Goal: Task Accomplishment & Management: Manage account settings

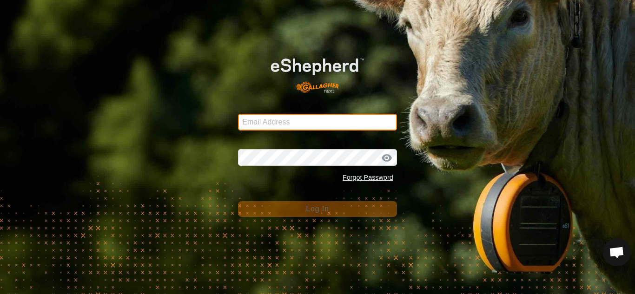
click at [282, 125] on input "Email Address" at bounding box center [317, 122] width 159 height 17
type input "smbowman2014@gmail.com"
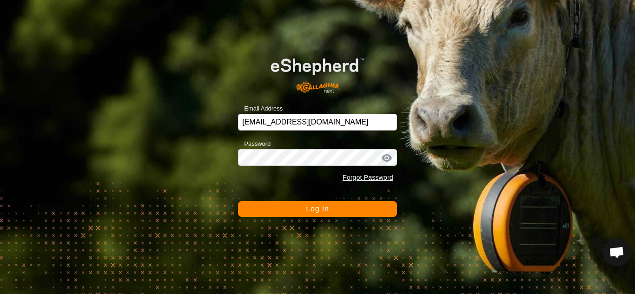
click at [291, 206] on button "Log In" at bounding box center [317, 209] width 159 height 16
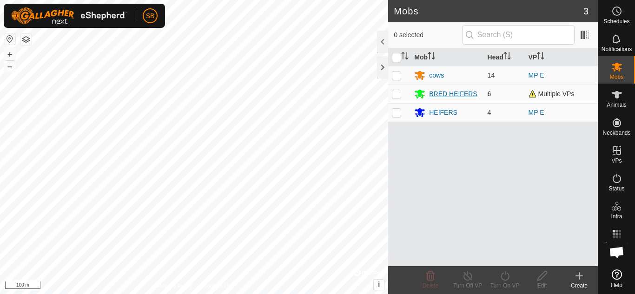
click at [469, 90] on div "BRED HEIFERS" at bounding box center [453, 94] width 48 height 10
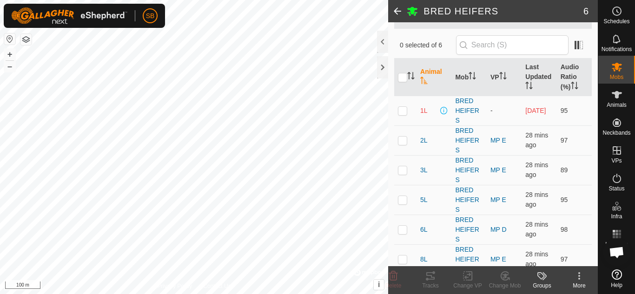
scroll to position [72, 0]
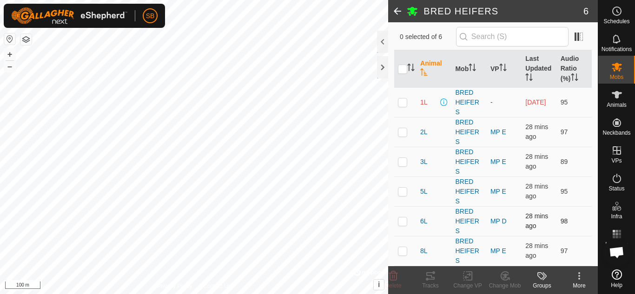
click at [402, 223] on p-checkbox at bounding box center [402, 221] width 9 height 7
checkbox input "true"
click at [462, 278] on icon at bounding box center [468, 276] width 12 height 11
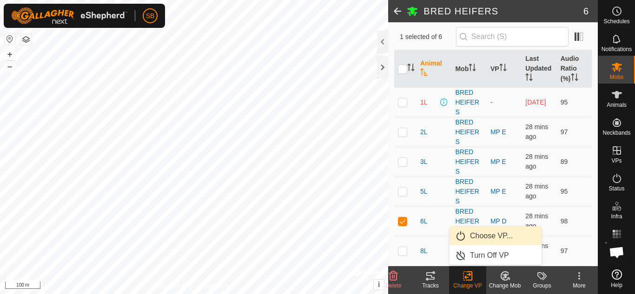
click at [485, 237] on link "Choose VP..." at bounding box center [496, 236] width 92 height 19
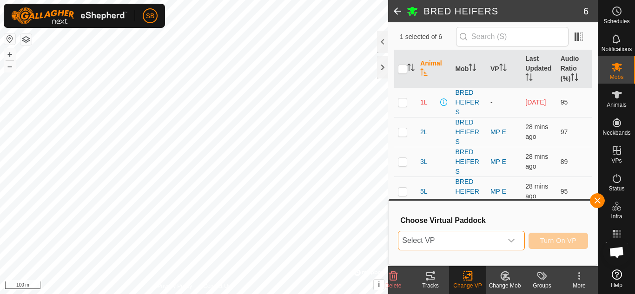
click at [485, 237] on span "Select VP" at bounding box center [450, 241] width 103 height 19
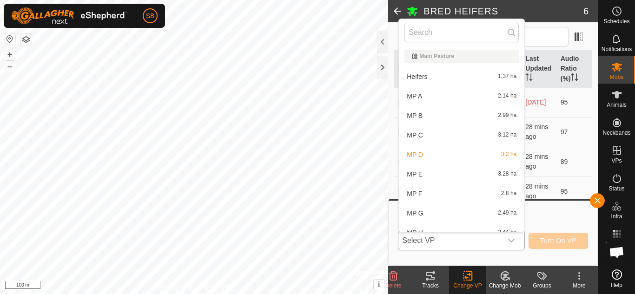
click at [437, 171] on li "MP E 3.28 ha" at bounding box center [462, 174] width 126 height 19
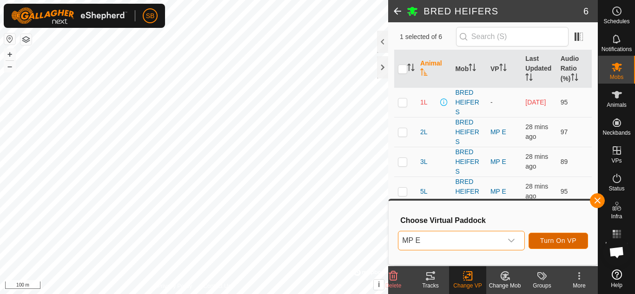
click at [554, 240] on span "Turn On VP" at bounding box center [558, 240] width 36 height 7
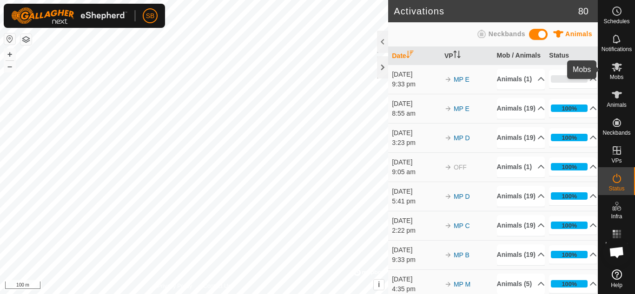
drag, startPoint x: 612, startPoint y: 73, endPoint x: 622, endPoint y: 68, distance: 10.8
click at [622, 68] on icon at bounding box center [617, 67] width 10 height 9
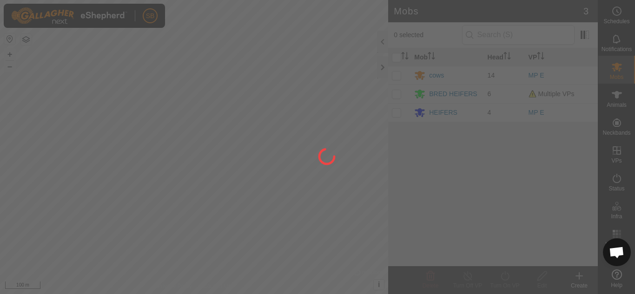
click at [622, 68] on div at bounding box center [317, 147] width 635 height 294
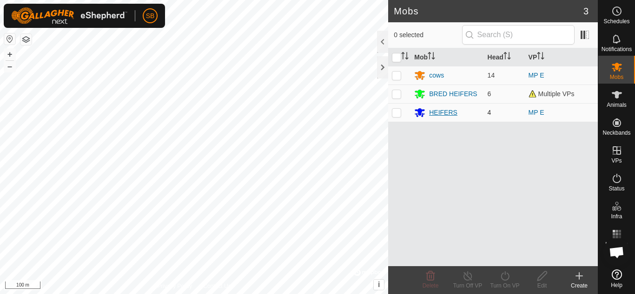
click at [447, 113] on div "HEIFERS" at bounding box center [443, 113] width 28 height 10
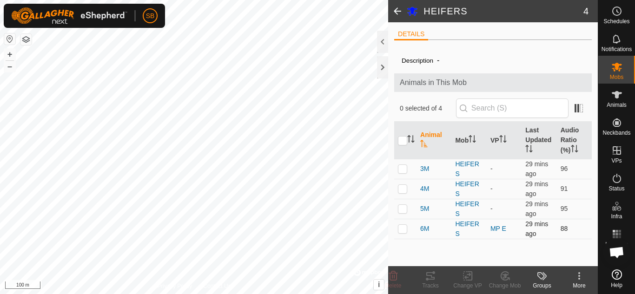
click at [406, 228] on p-checkbox at bounding box center [402, 228] width 9 height 7
checkbox input "true"
click at [462, 275] on icon at bounding box center [468, 276] width 12 height 11
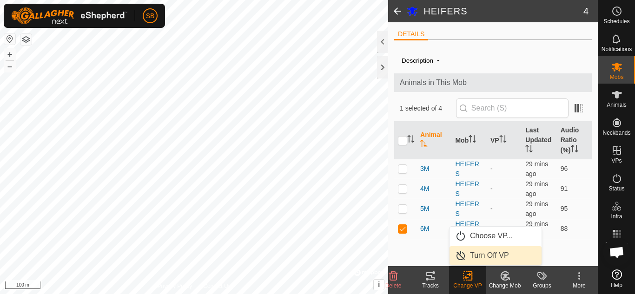
click at [479, 249] on link "Turn Off VP" at bounding box center [496, 255] width 92 height 19
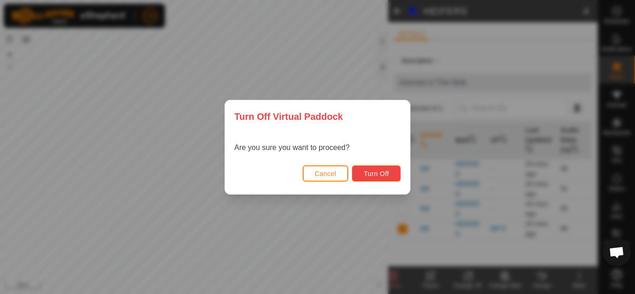
click at [376, 174] on span "Turn Off" at bounding box center [377, 173] width 26 height 7
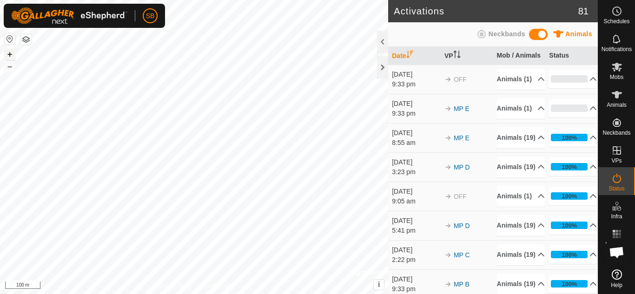
click at [11, 53] on button "+" at bounding box center [9, 54] width 11 height 11
click at [97, 17] on div "SB Schedules Notifications Mobs Animals Neckbands VPs Status Infra Heatmap Help…" at bounding box center [317, 147] width 635 height 294
click at [622, 99] on icon at bounding box center [617, 94] width 11 height 11
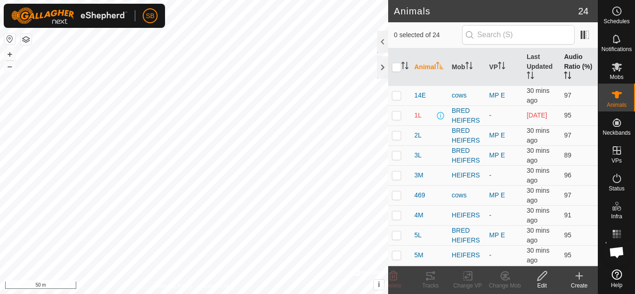
click at [570, 65] on th "Audio Ratio (%)" at bounding box center [579, 67] width 38 height 38
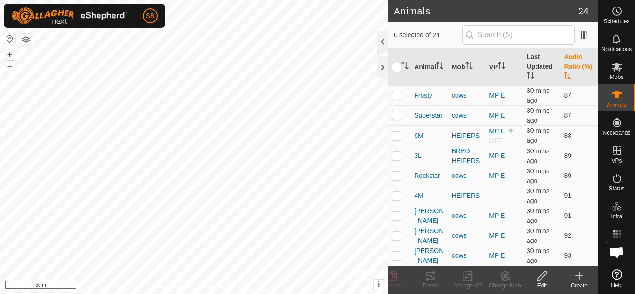
click at [570, 65] on th "Audio Ratio (%)" at bounding box center [579, 67] width 38 height 38
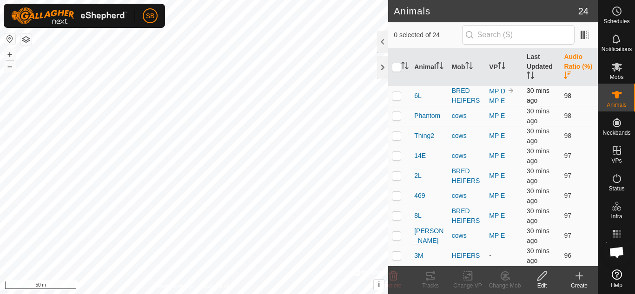
click at [397, 96] on p-checkbox at bounding box center [396, 95] width 9 height 7
checkbox input "true"
click at [433, 281] on icon at bounding box center [430, 276] width 11 height 11
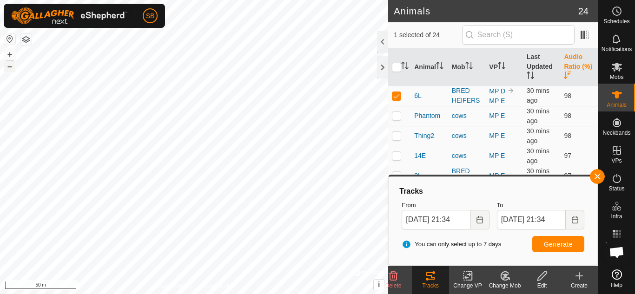
click at [11, 69] on button "–" at bounding box center [9, 66] width 11 height 11
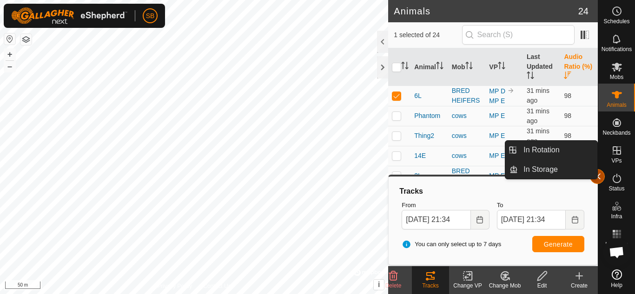
click at [600, 177] on button "button" at bounding box center [597, 176] width 15 height 15
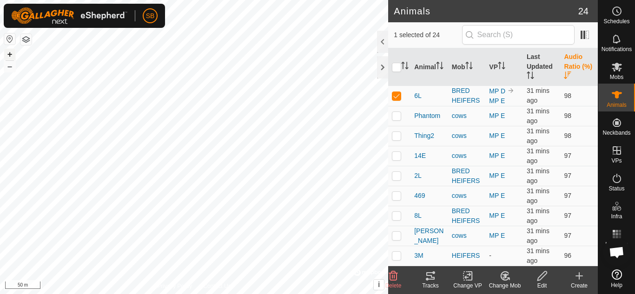
click at [11, 57] on button "+" at bounding box center [9, 54] width 11 height 11
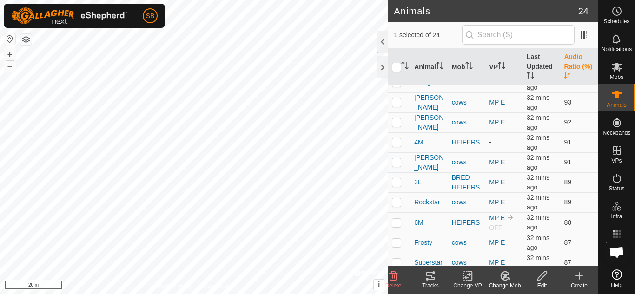
scroll to position [300, 0]
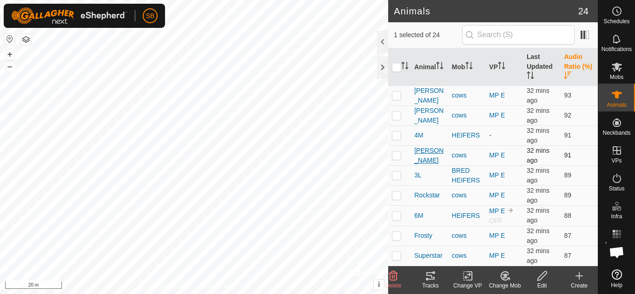
click at [426, 155] on span "[PERSON_NAME]" at bounding box center [429, 156] width 30 height 20
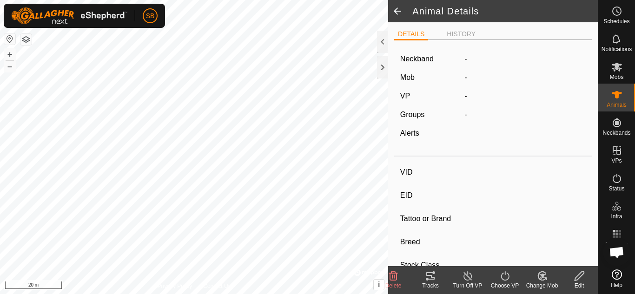
type input "[PERSON_NAME]"
type input "-"
type input "[GEOGRAPHIC_DATA]"
type input "-"
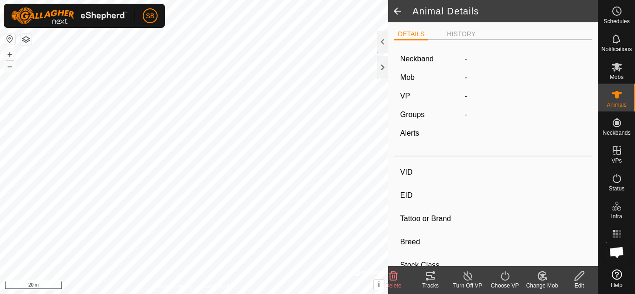
type input "0 kg"
type input "-"
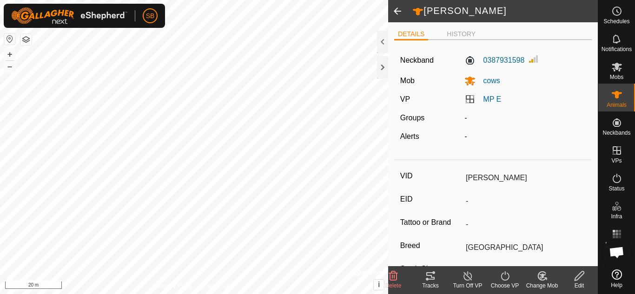
click at [433, 280] on icon at bounding box center [430, 276] width 8 height 7
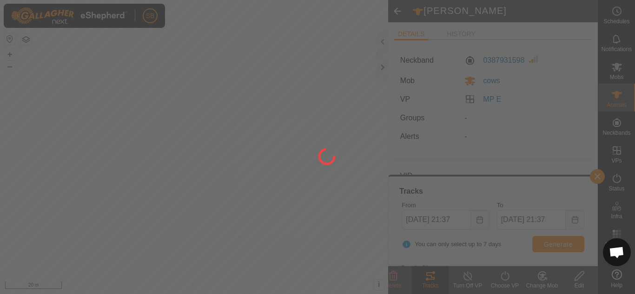
click at [10, 73] on div at bounding box center [317, 147] width 635 height 294
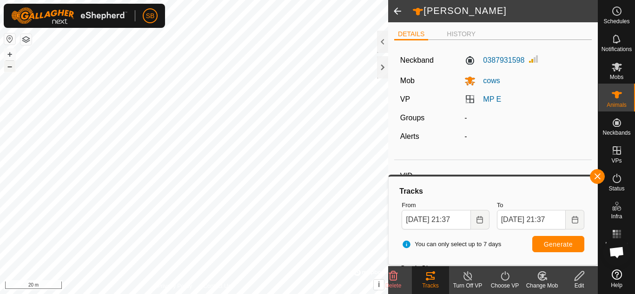
click at [10, 65] on button "–" at bounding box center [9, 66] width 11 height 11
